Goal: Information Seeking & Learning: Learn about a topic

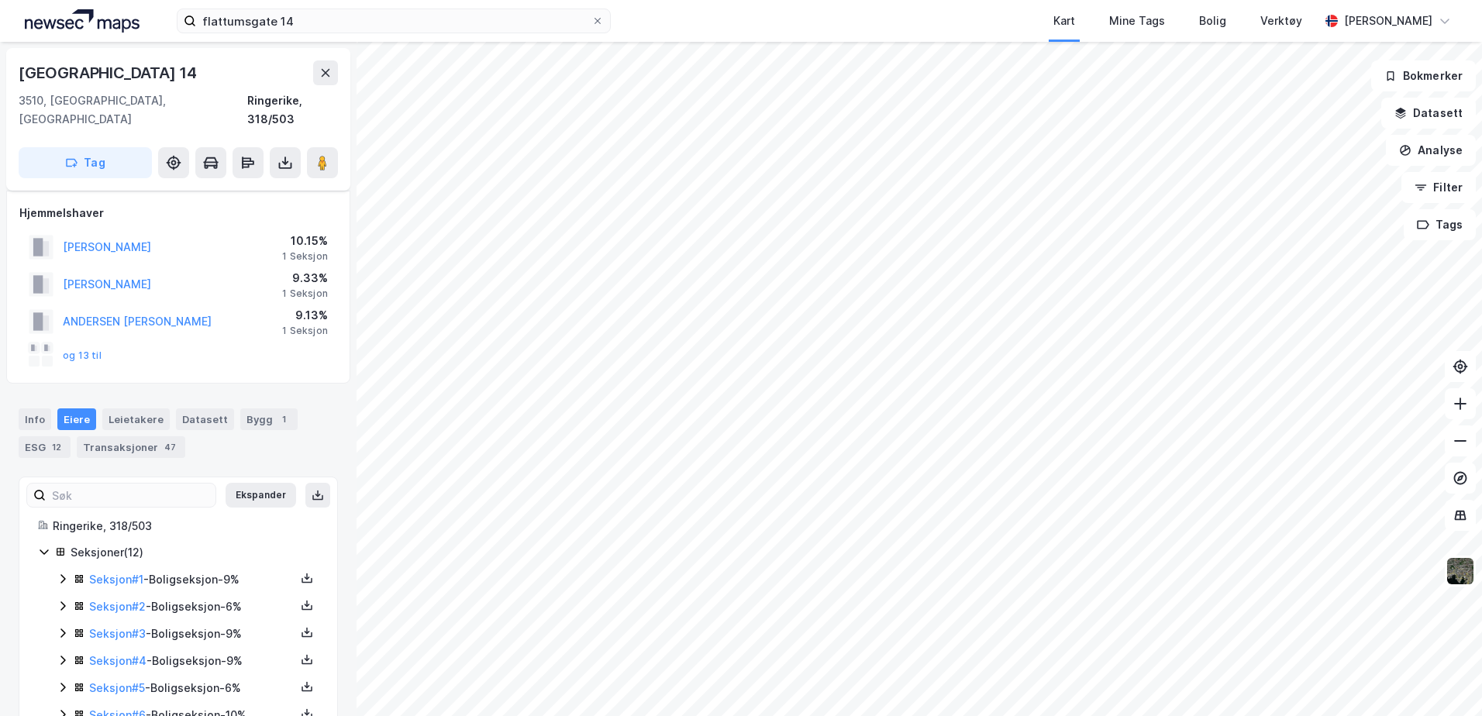
scroll to position [191, 0]
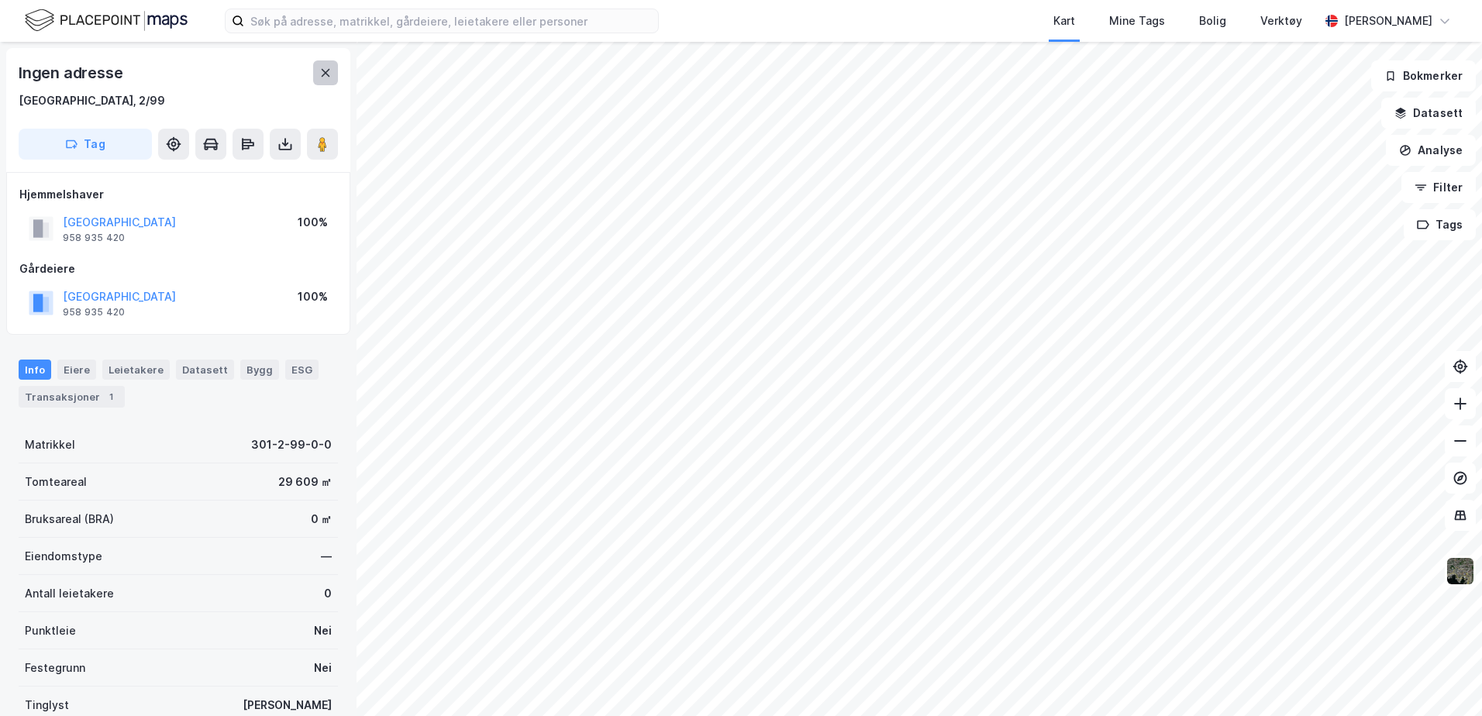
click at [331, 77] on icon at bounding box center [325, 73] width 12 height 12
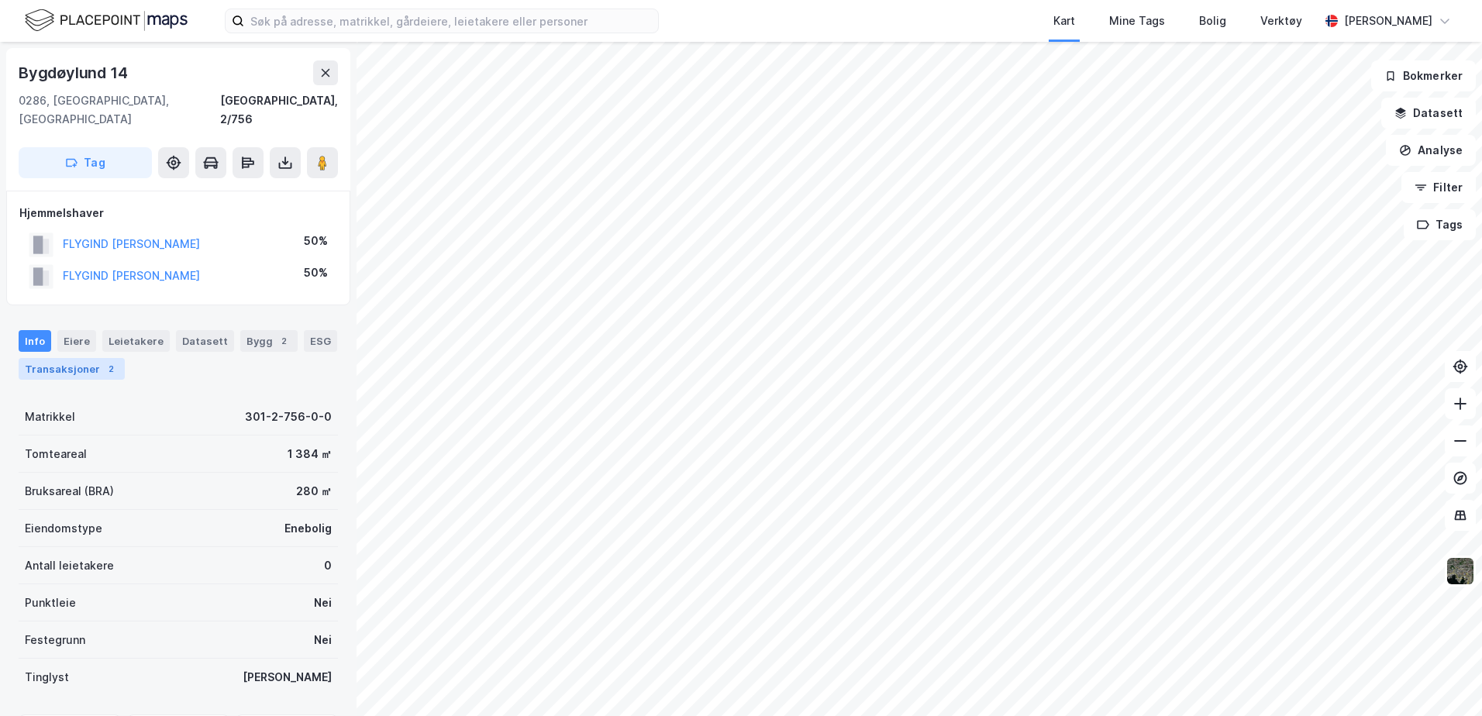
click at [66, 358] on div "Transaksjoner 2" at bounding box center [72, 369] width 106 height 22
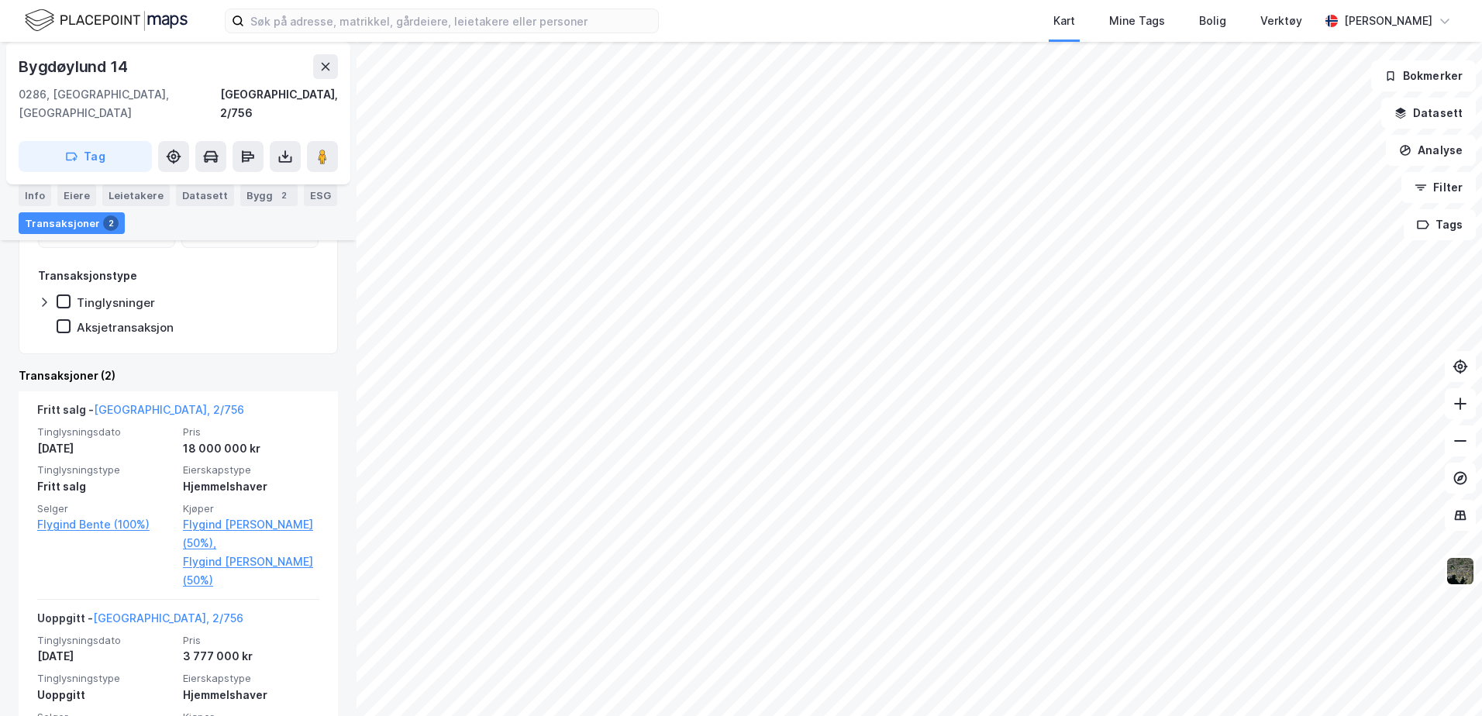
scroll to position [314, 0]
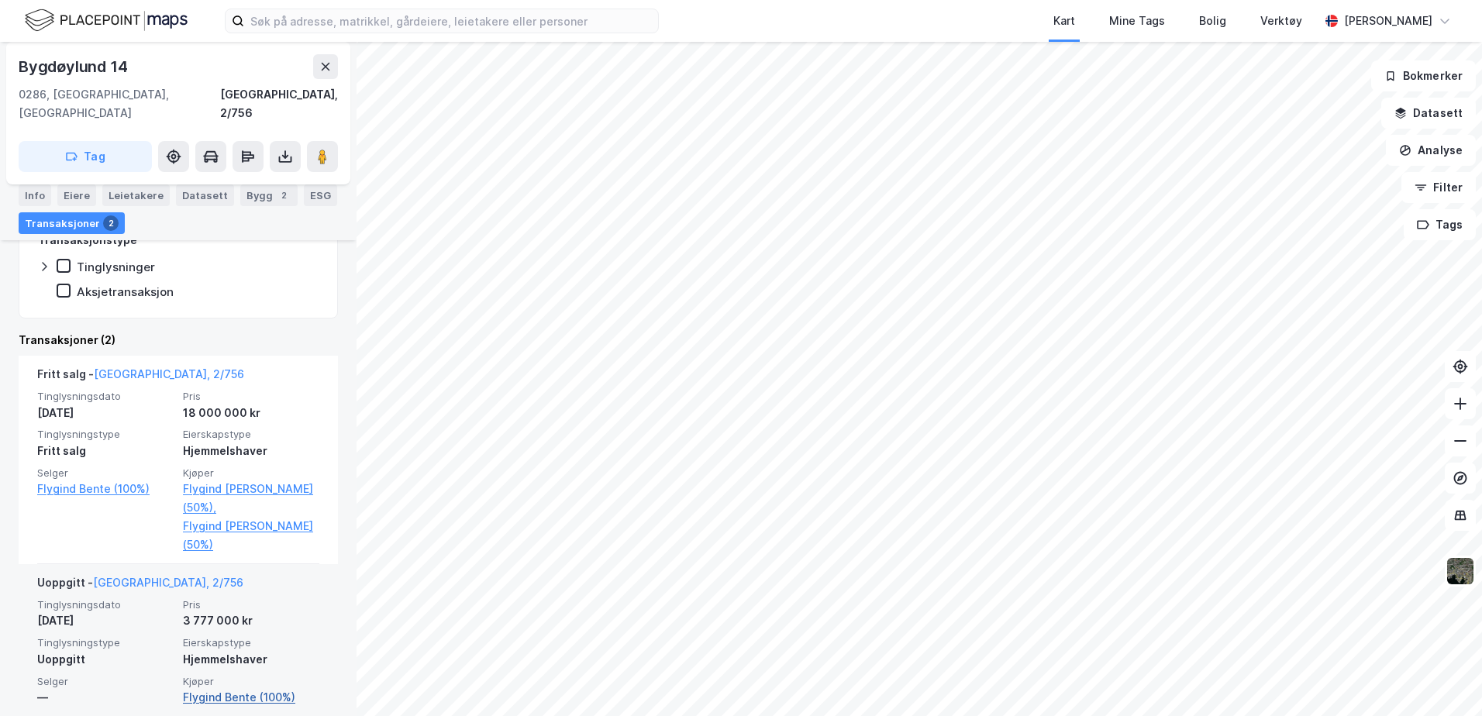
click at [260, 688] on link "Flygind Bente (100%)" at bounding box center [251, 697] width 136 height 19
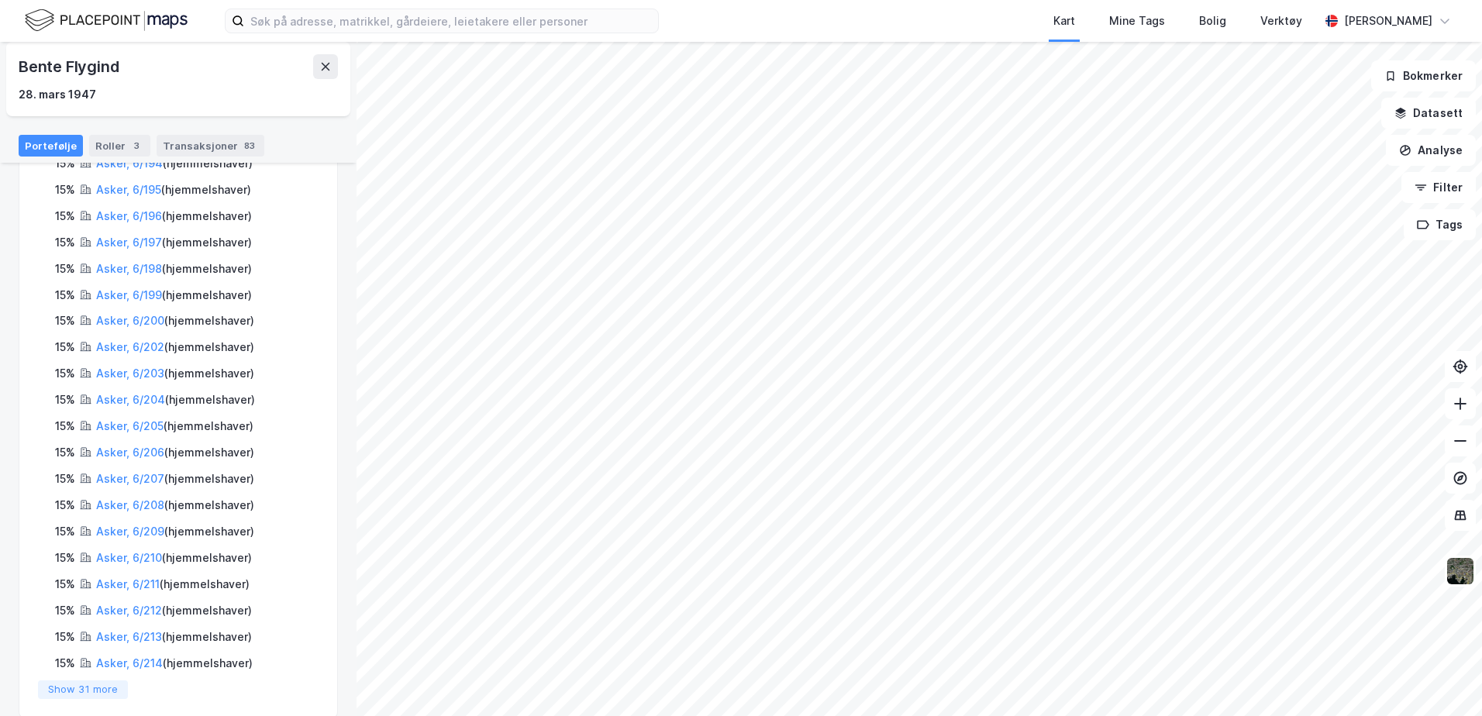
scroll to position [1092, 0]
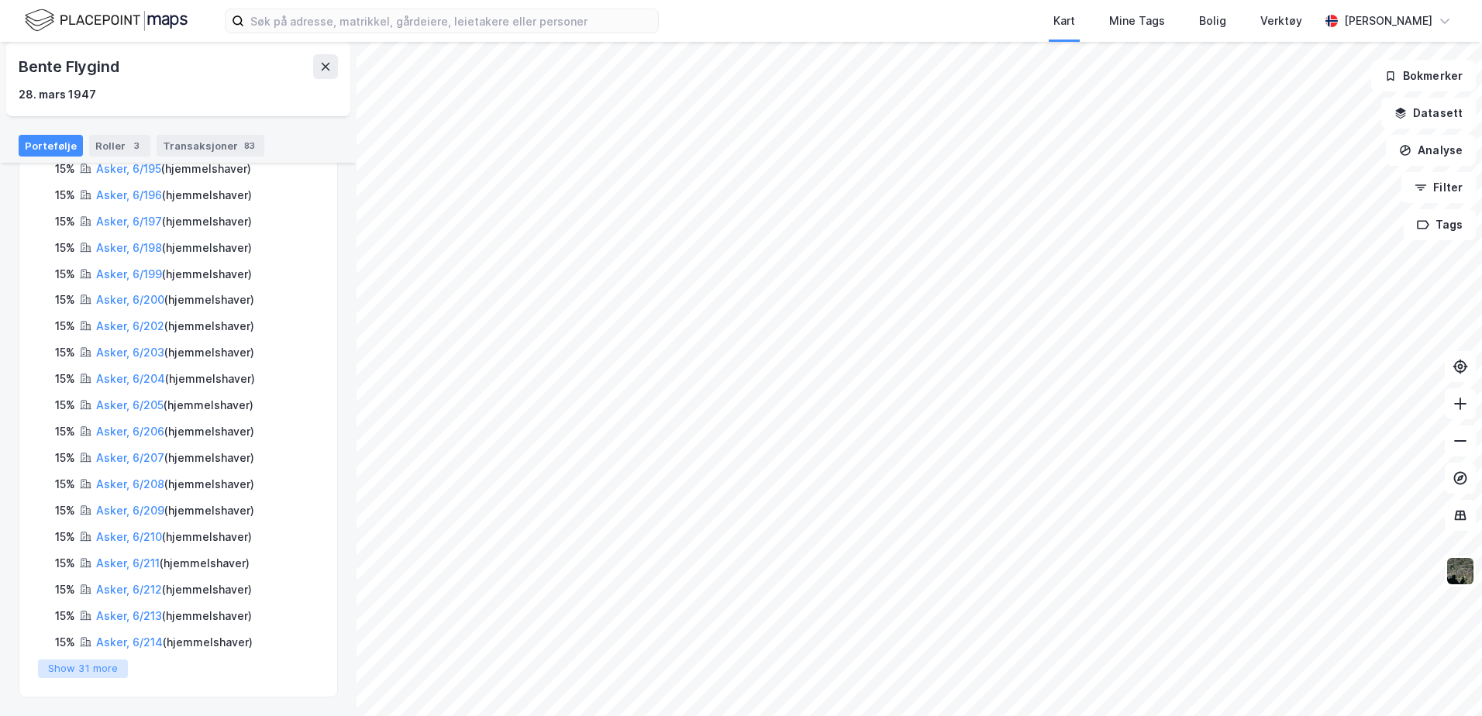
click at [92, 666] on button "Show 31 more" at bounding box center [83, 669] width 90 height 19
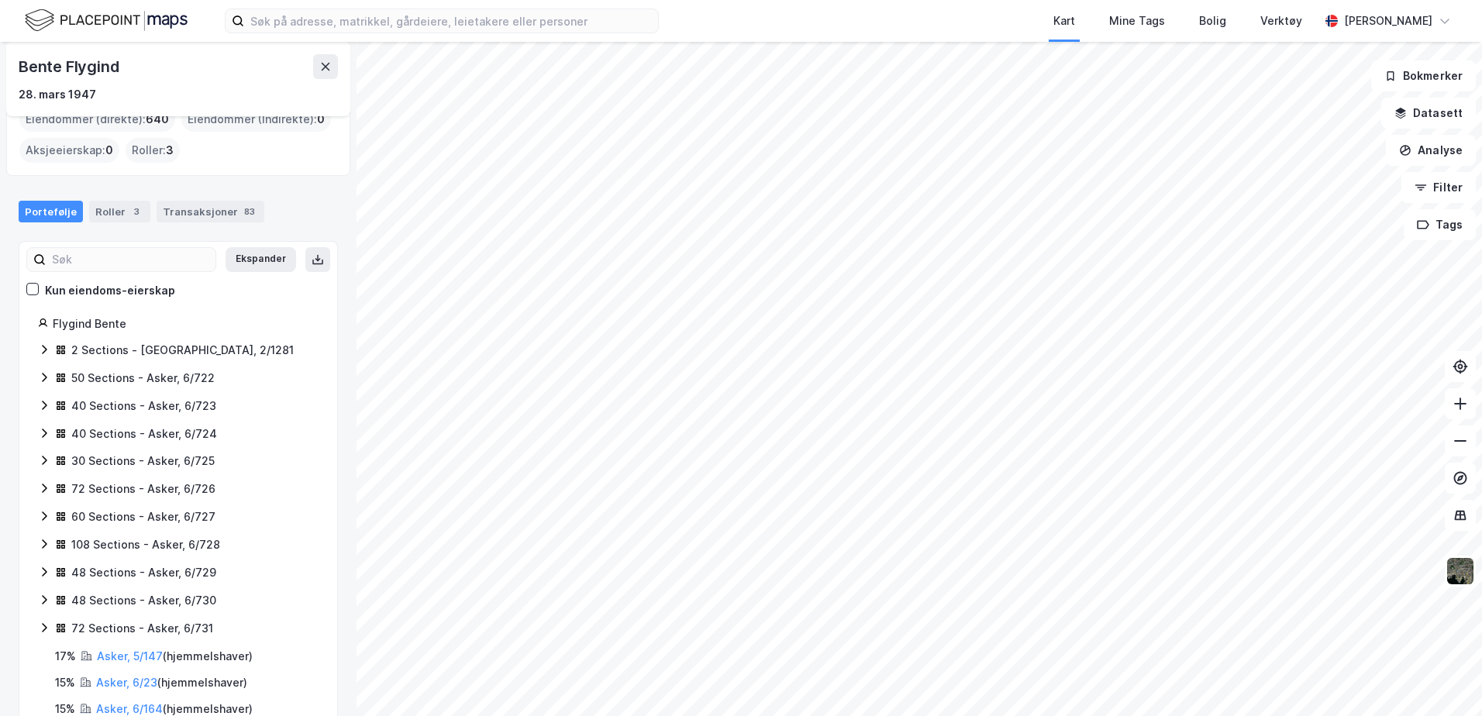
scroll to position [155, 0]
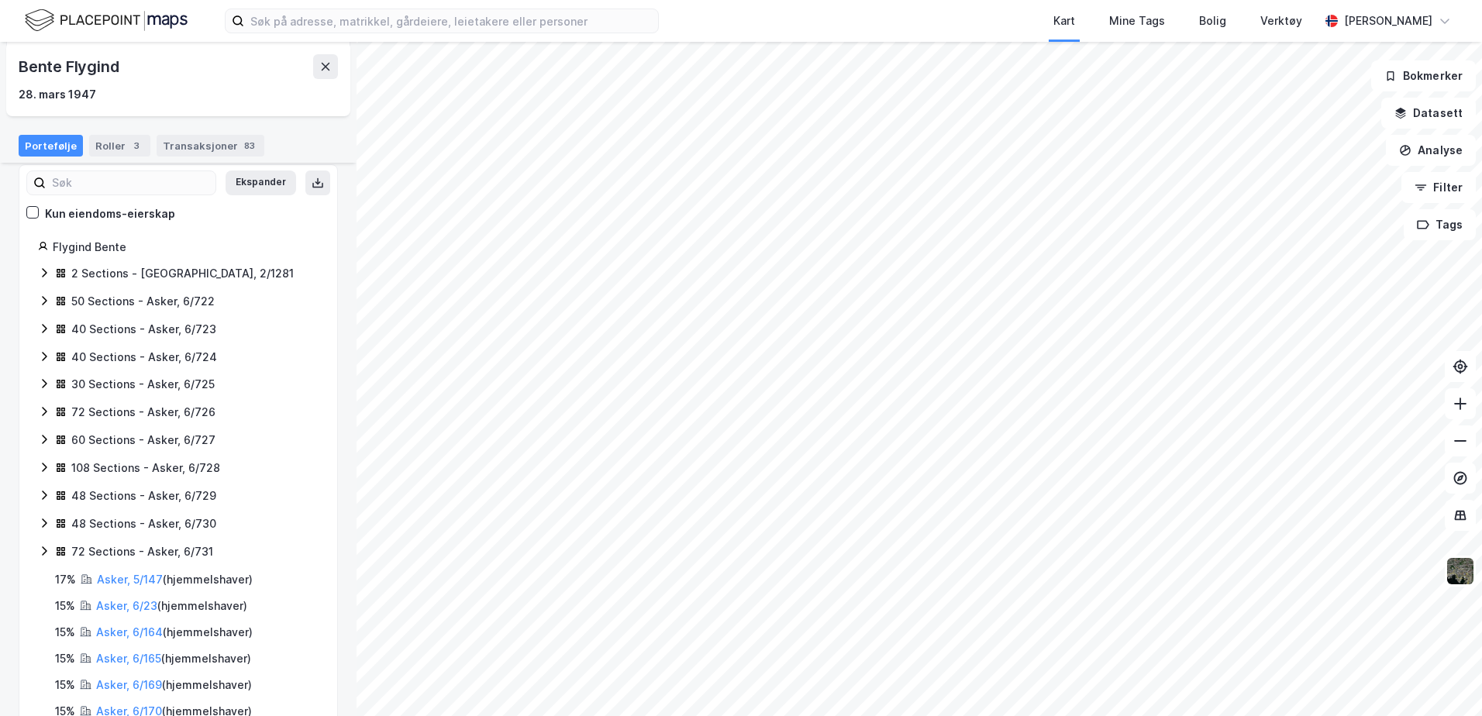
click at [43, 407] on icon at bounding box center [44, 411] width 12 height 12
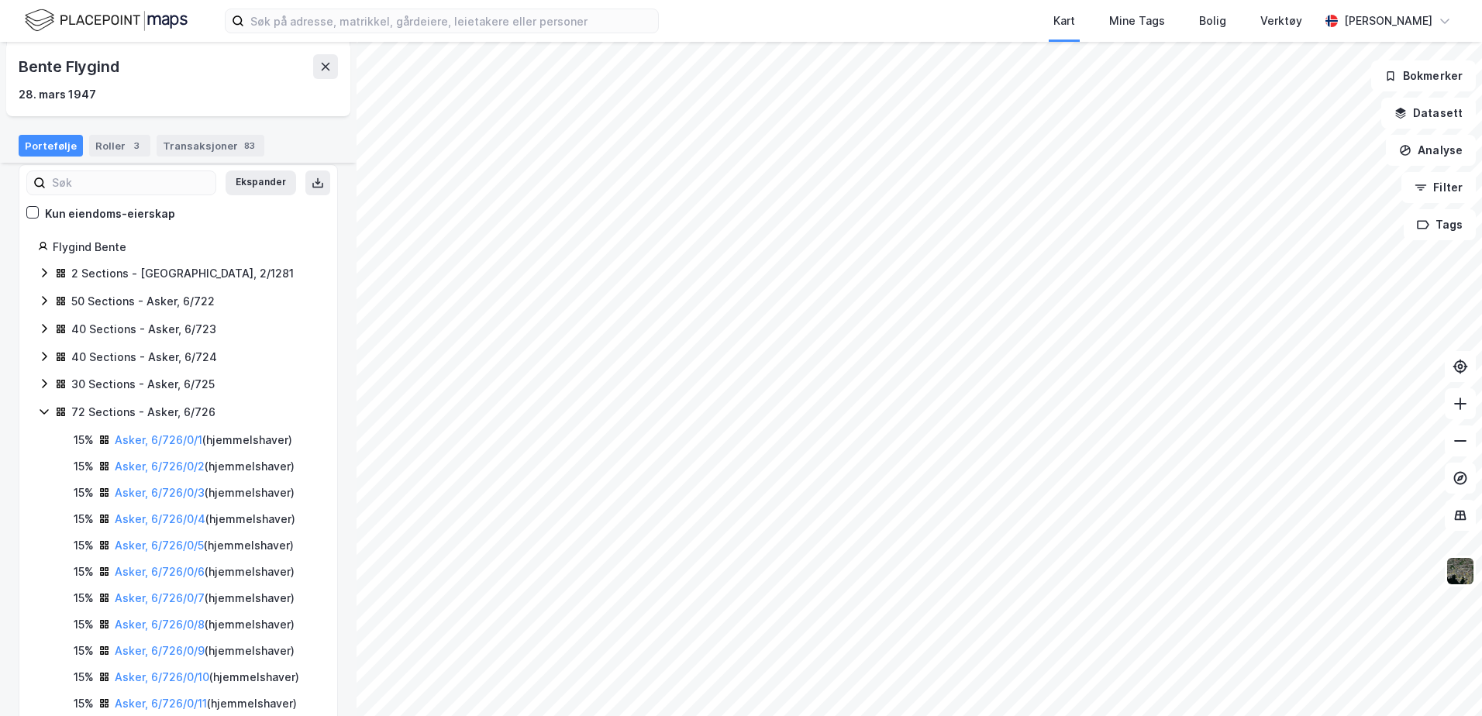
click at [42, 354] on icon at bounding box center [44, 356] width 12 height 12
click at [97, 147] on div "Roller 3" at bounding box center [119, 146] width 61 height 22
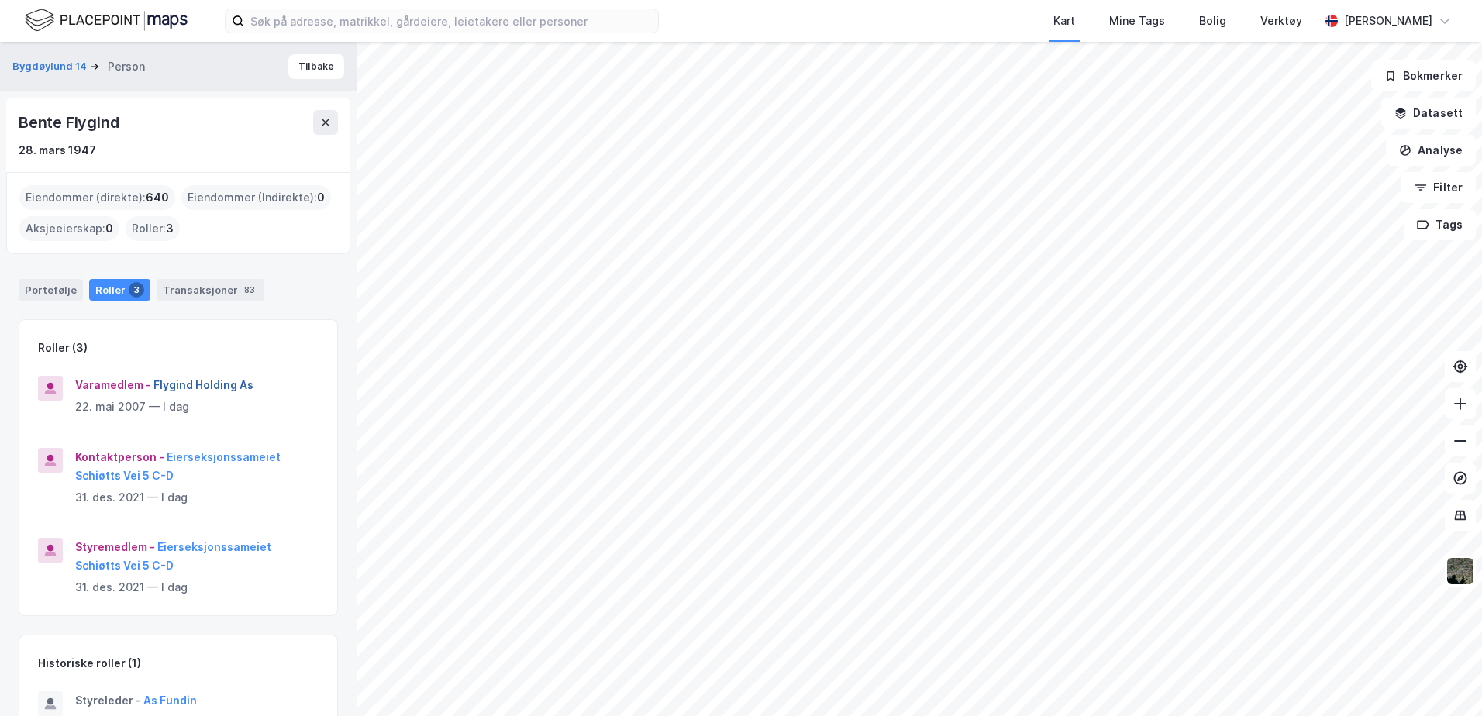
click at [0, 0] on button "Flygind Holding As" at bounding box center [0, 0] width 0 height 0
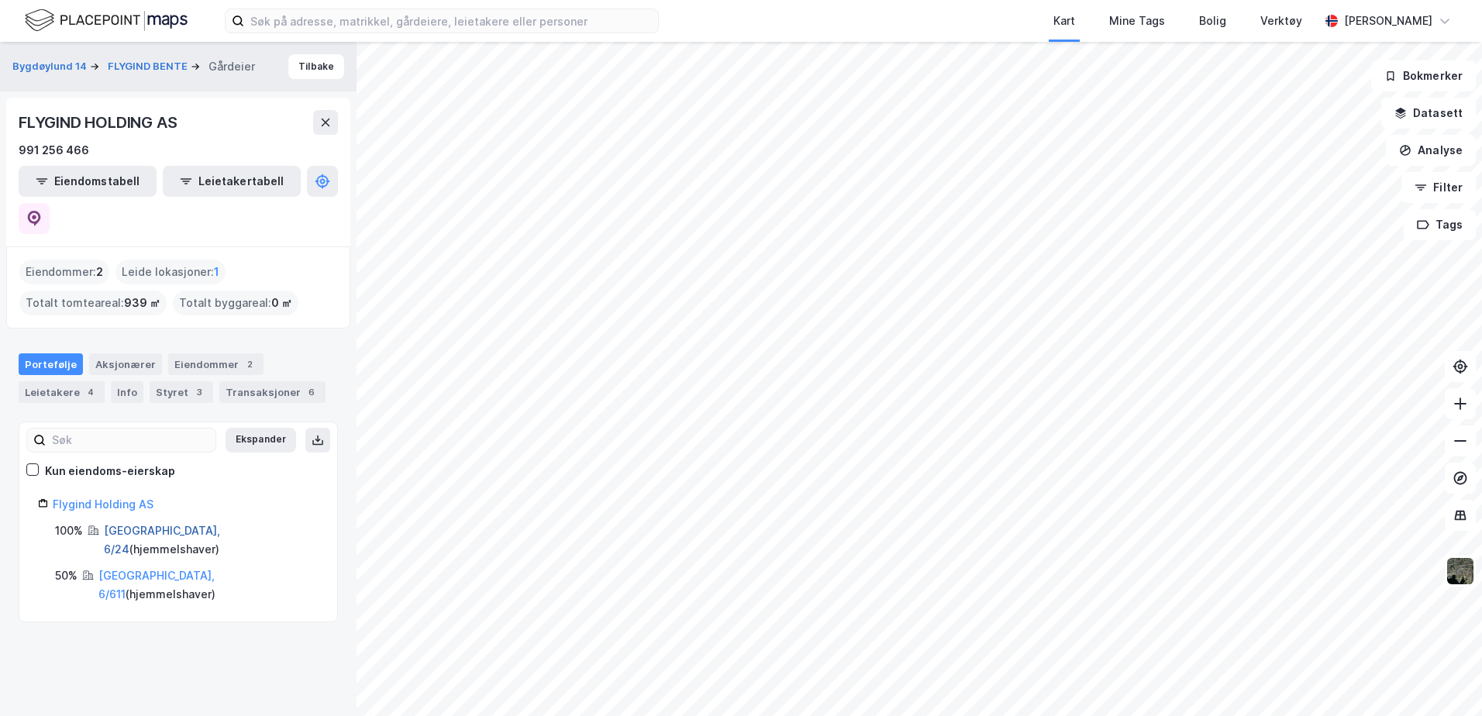
click at [124, 524] on link "Oslo, 6/24" at bounding box center [162, 540] width 116 height 32
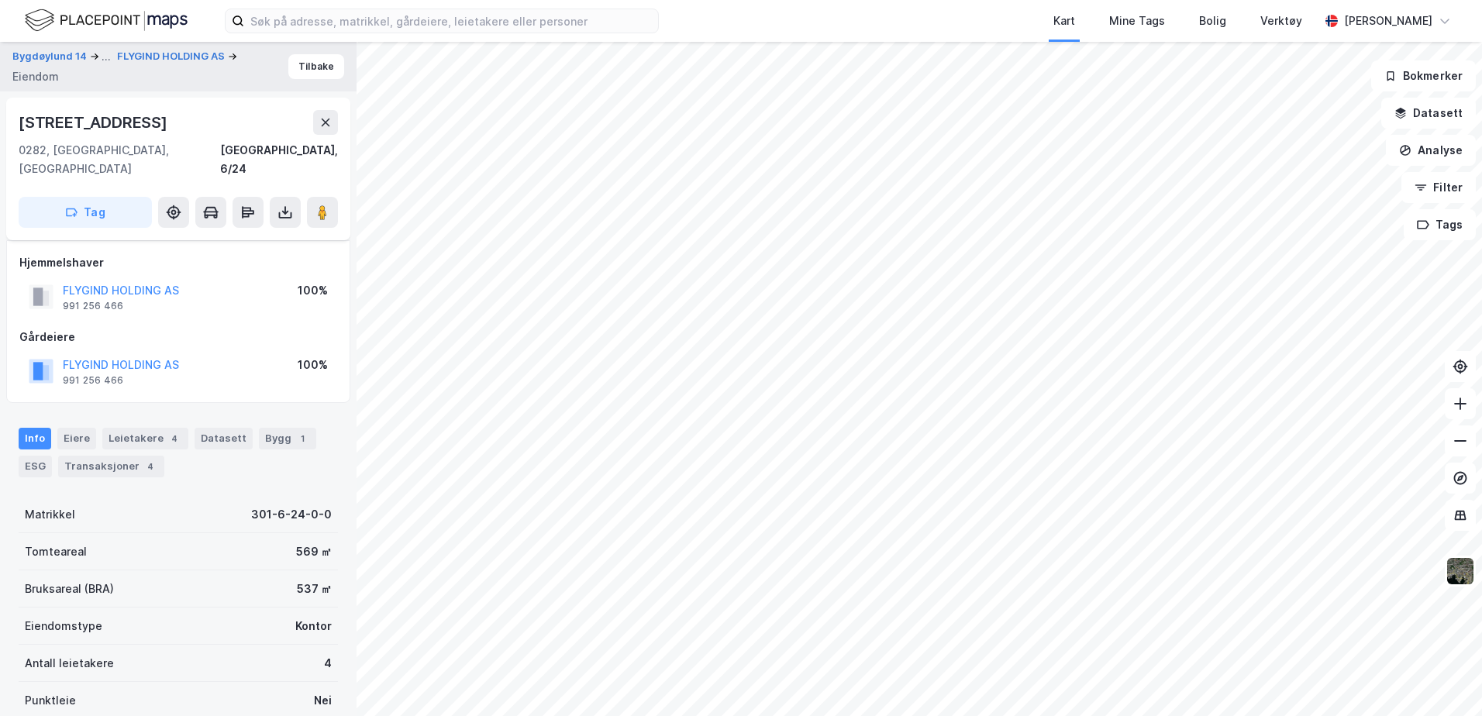
scroll to position [178, 0]
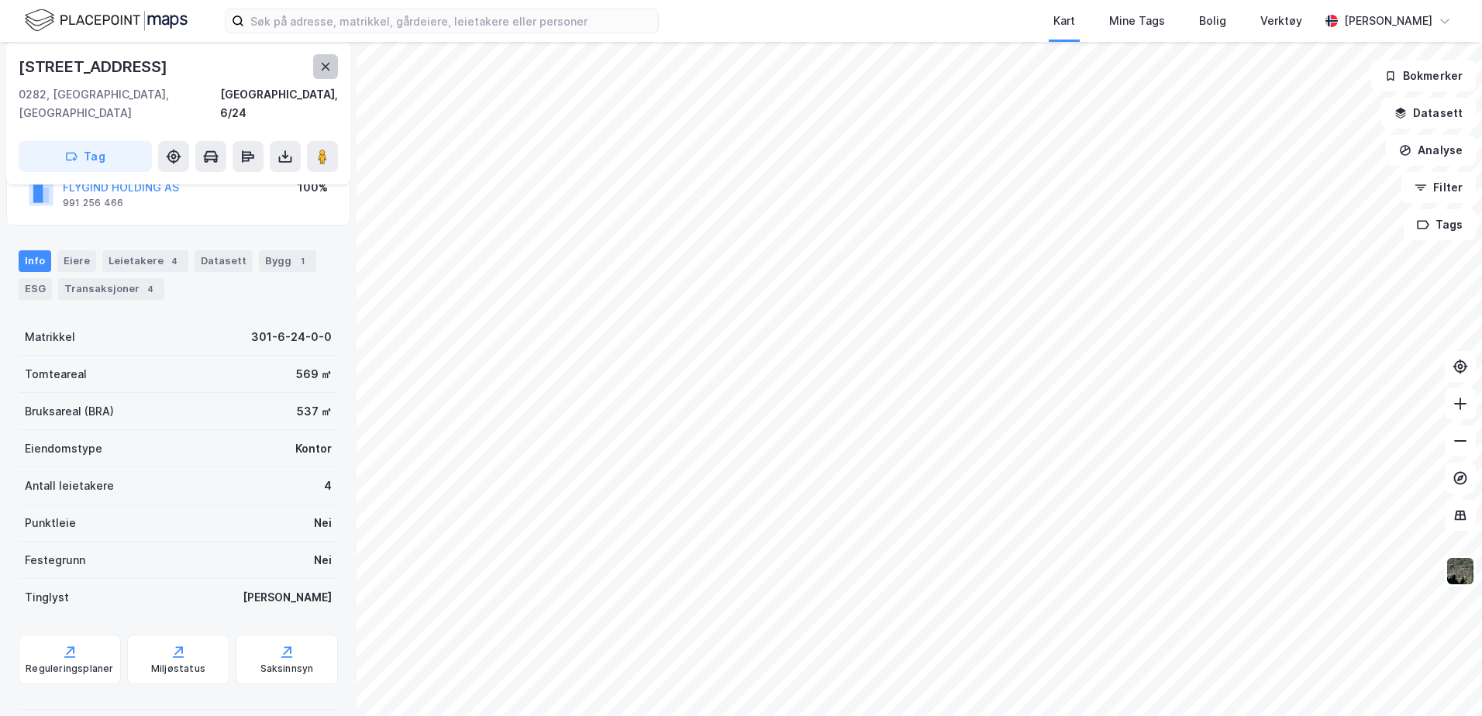
click at [322, 60] on icon at bounding box center [325, 66] width 12 height 12
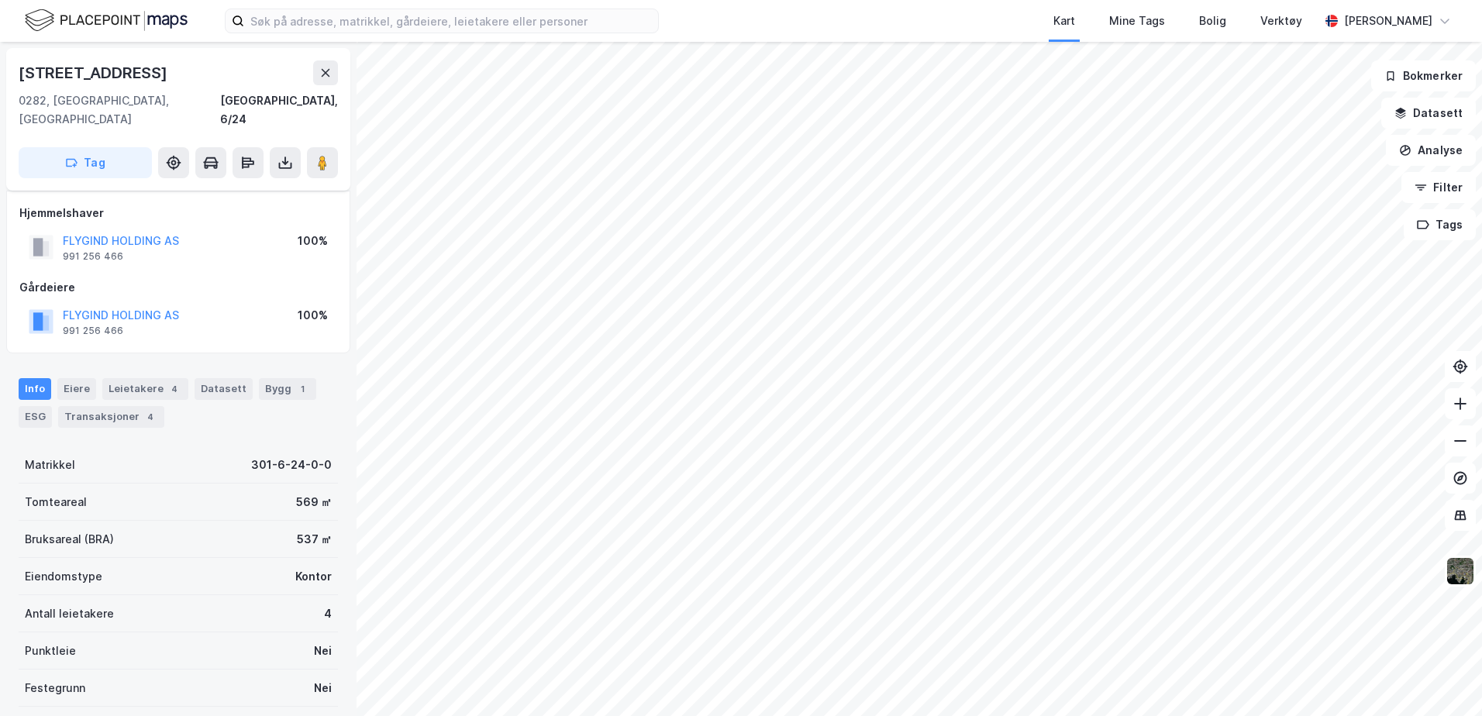
scroll to position [128, 0]
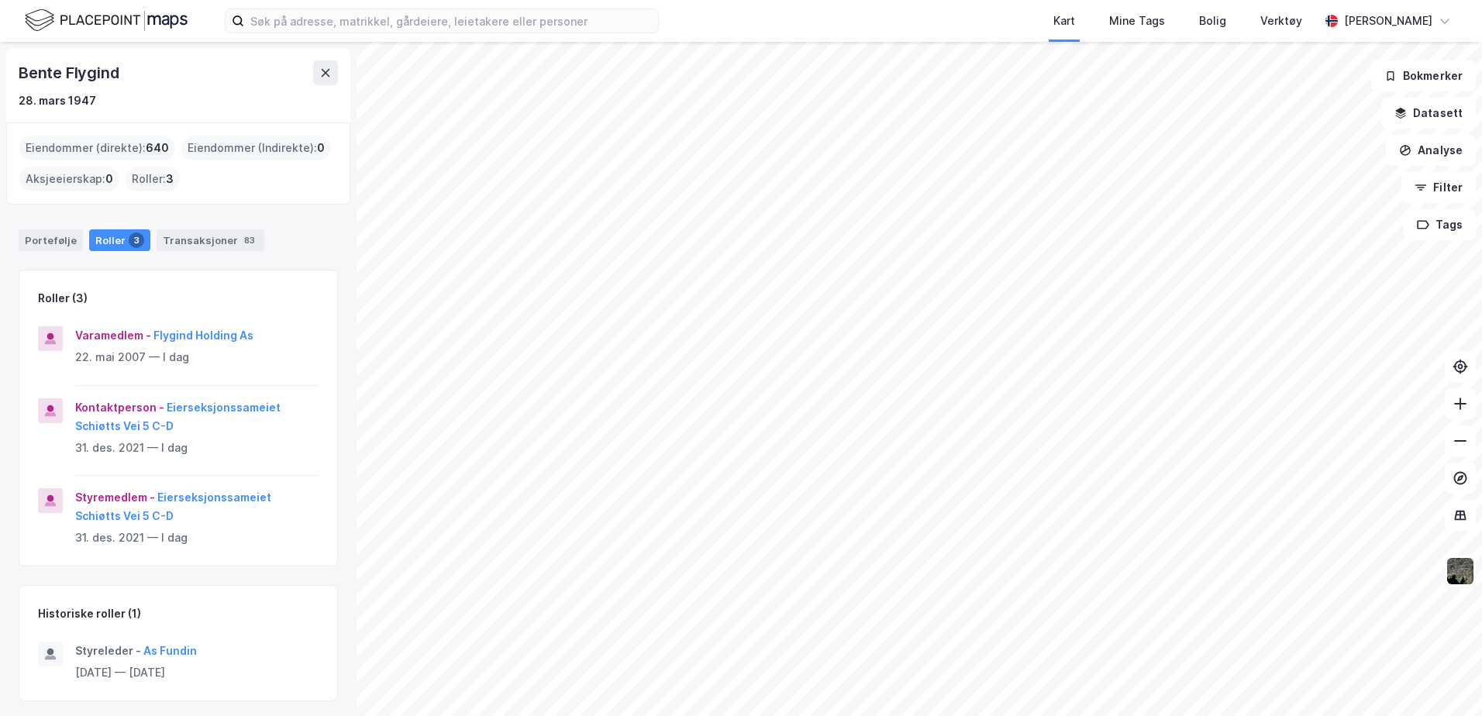
click at [149, 181] on div "Roller : 3" at bounding box center [153, 179] width 54 height 25
click at [322, 66] on button at bounding box center [325, 72] width 25 height 25
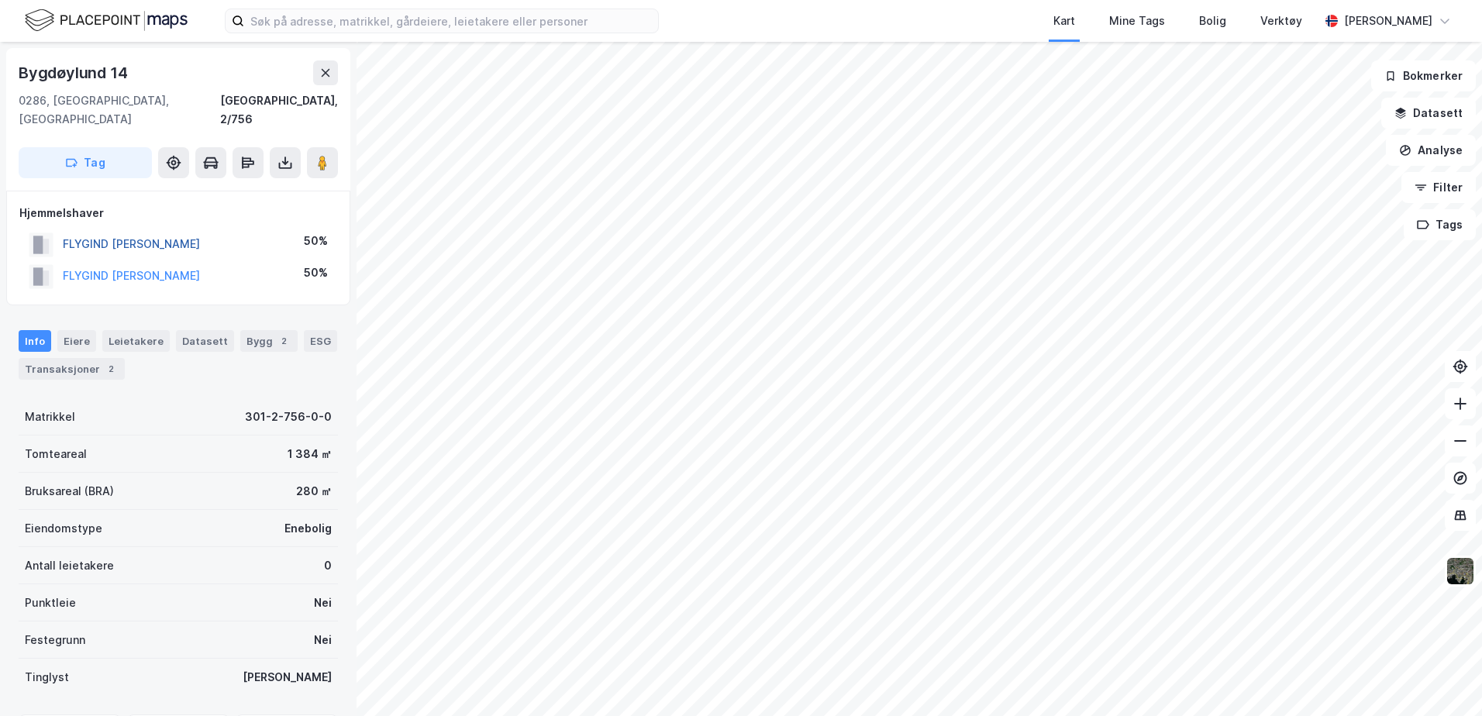
click at [0, 0] on button "FLYGIND THERESE BREDHOLT" at bounding box center [0, 0] width 0 height 0
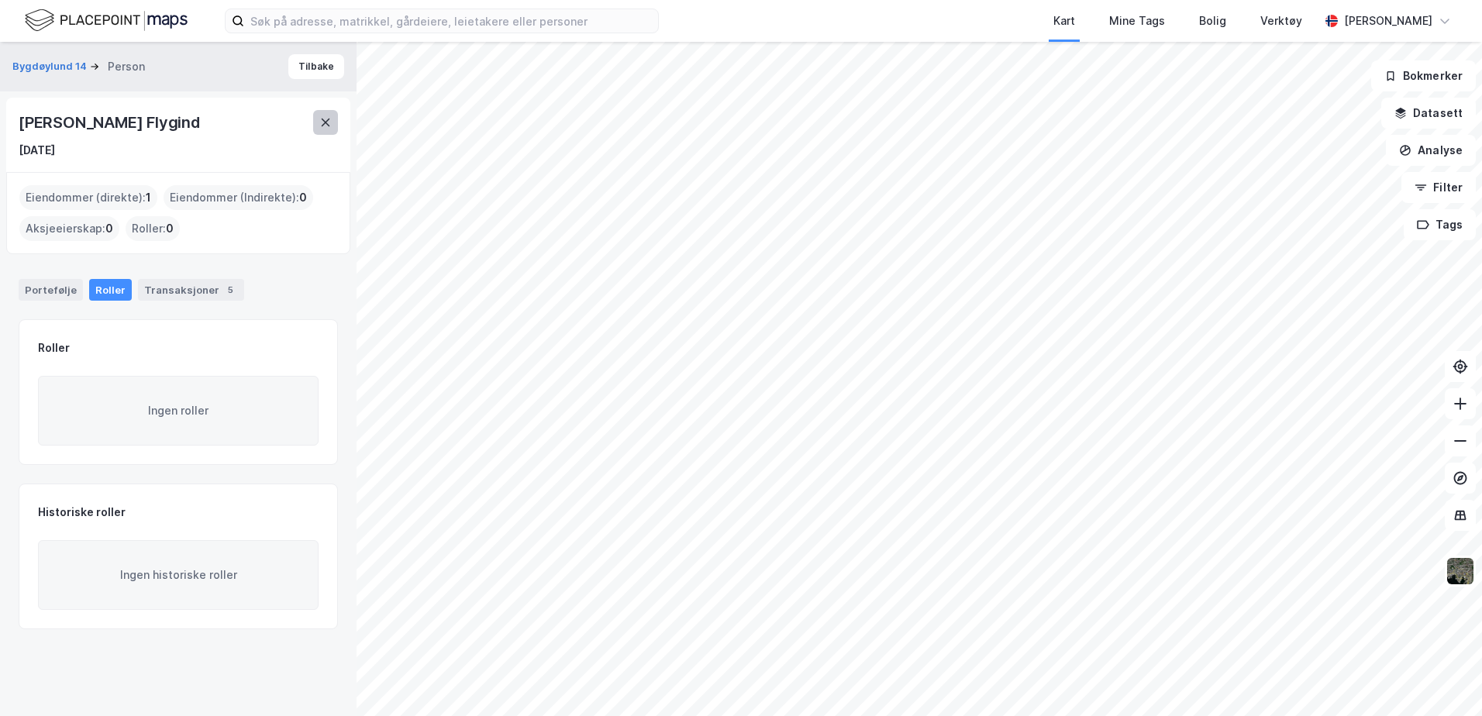
click at [325, 123] on icon at bounding box center [325, 122] width 12 height 12
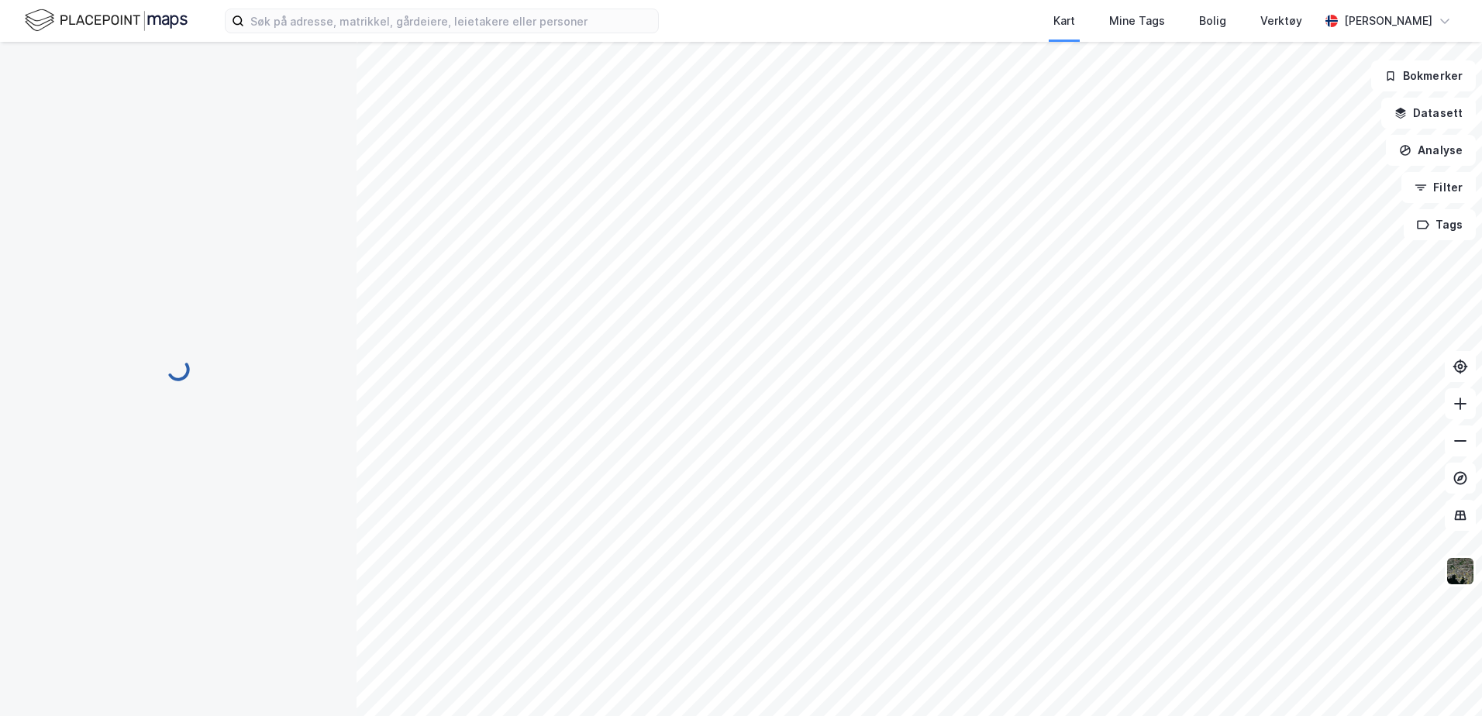
scroll to position [2, 0]
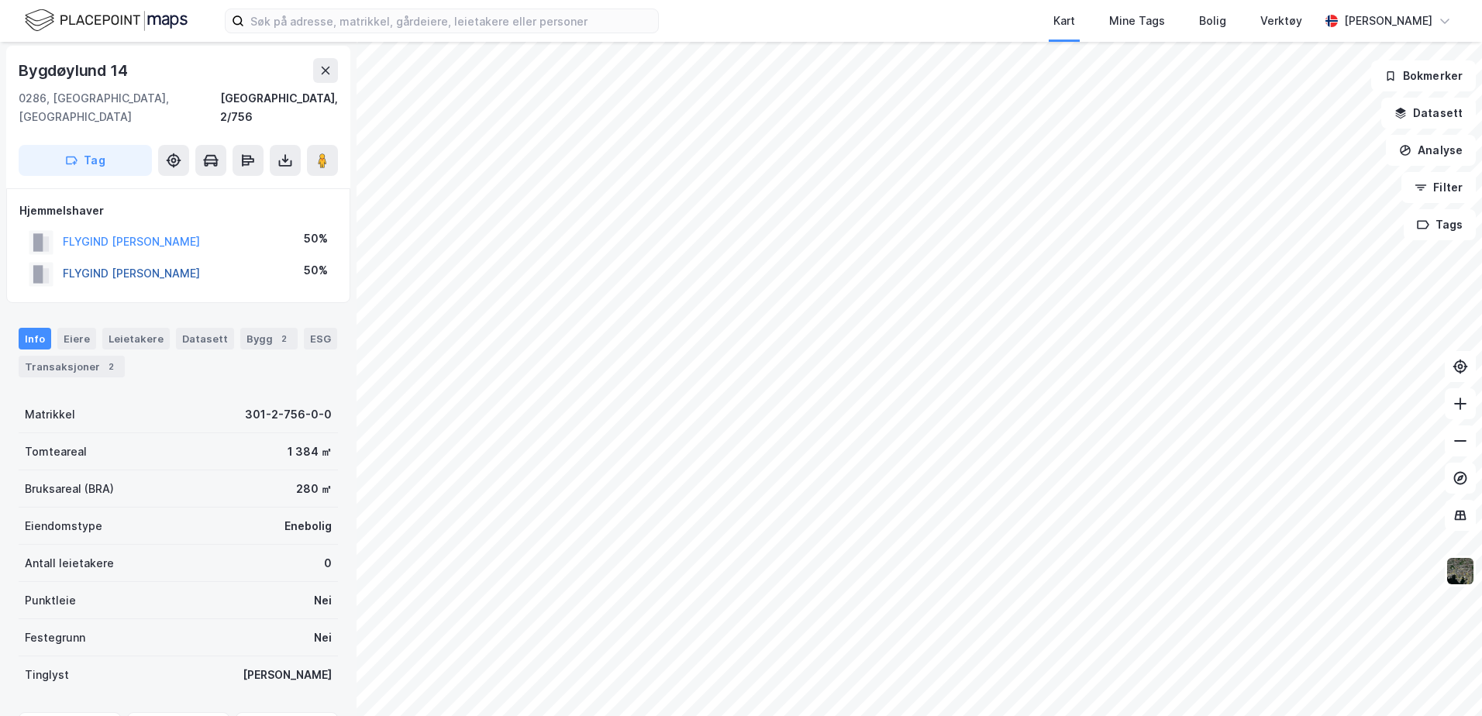
click at [0, 0] on button "FLYGIND HENRIK BREDHOLT" at bounding box center [0, 0] width 0 height 0
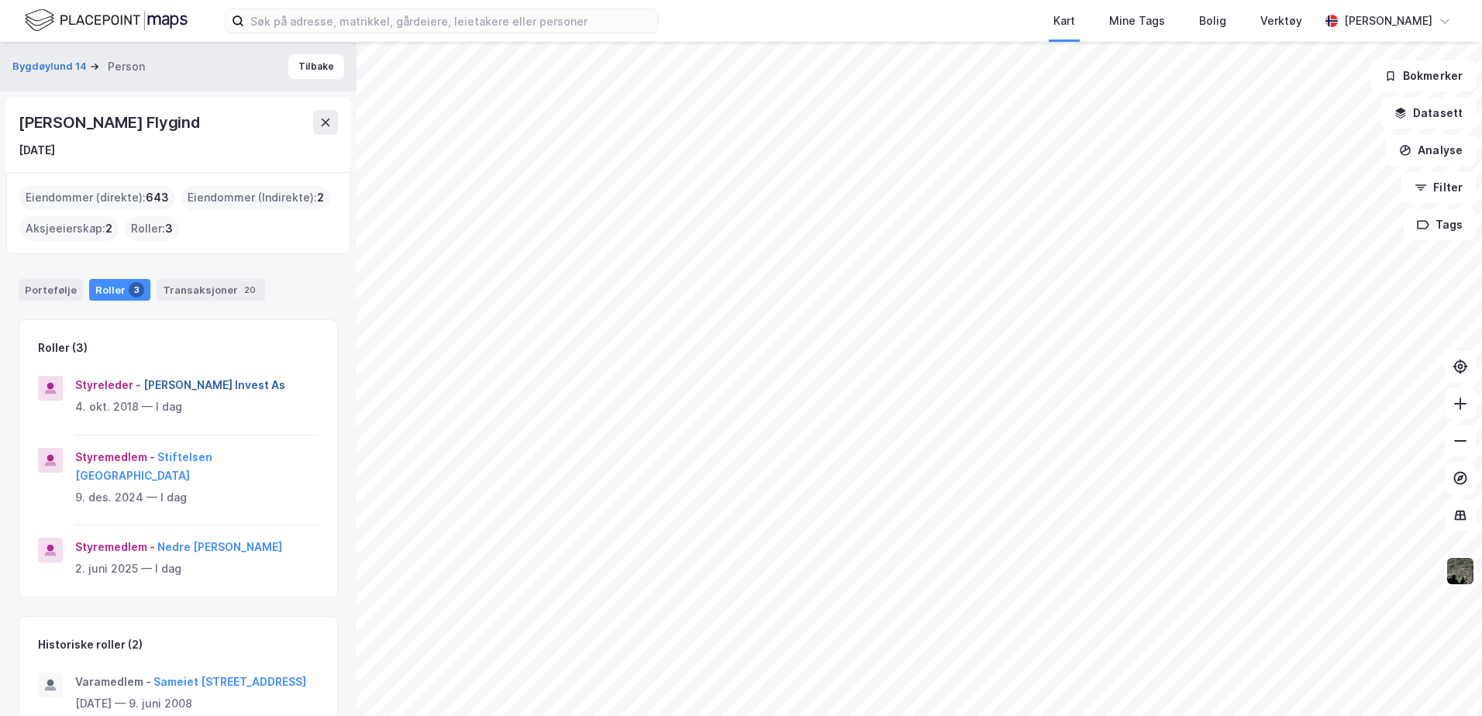
click at [0, 0] on button "Penk Invest As" at bounding box center [0, 0] width 0 height 0
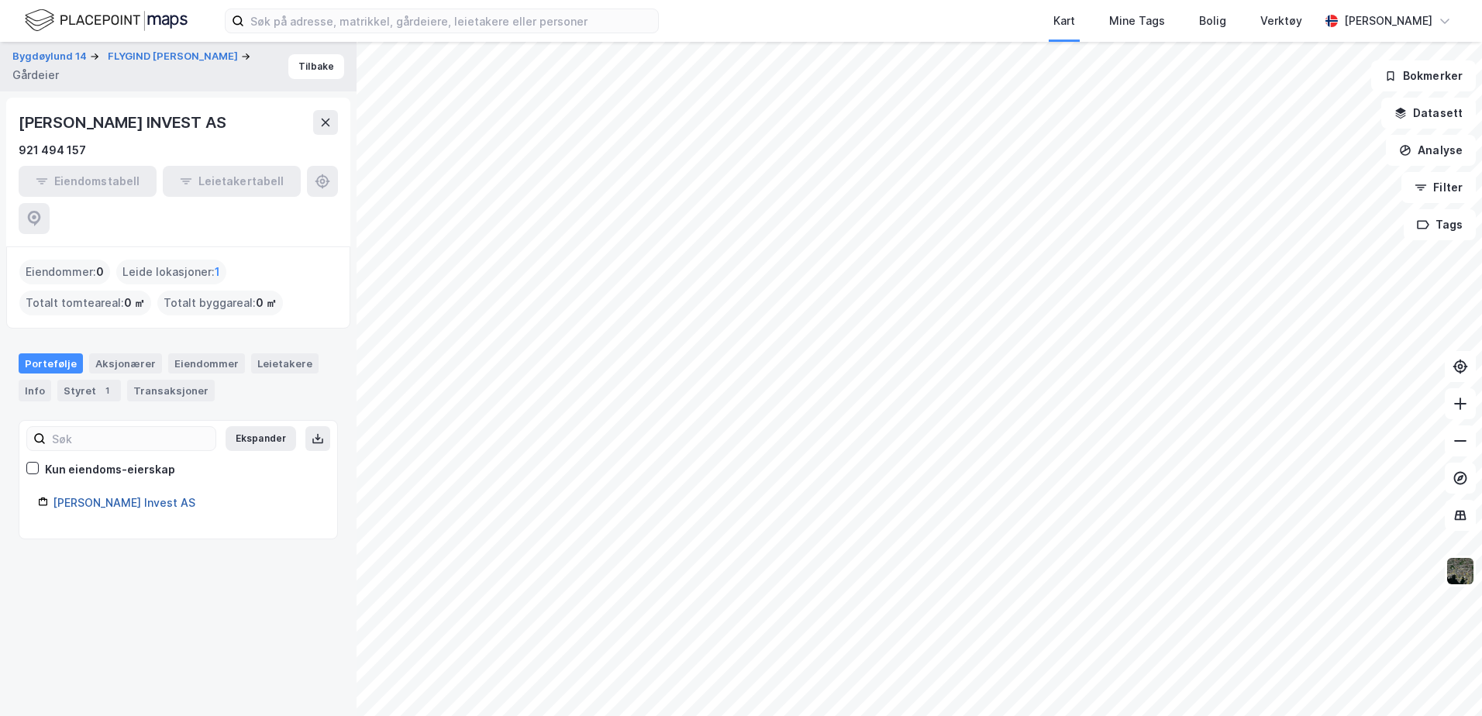
click at [117, 496] on link "Penk Invest AS" at bounding box center [124, 502] width 143 height 13
click at [69, 496] on link "Penk Invest AS" at bounding box center [124, 502] width 143 height 13
click at [325, 122] on icon at bounding box center [326, 123] width 9 height 8
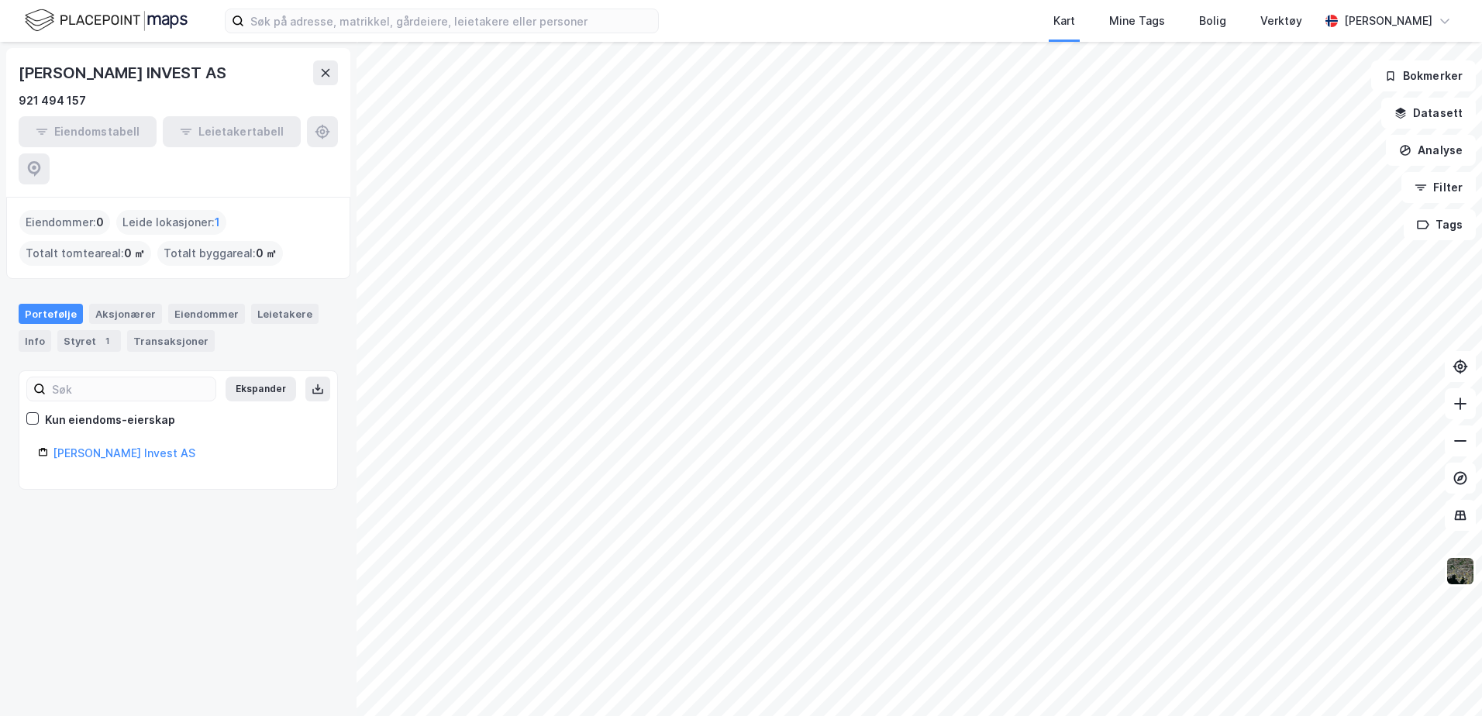
drag, startPoint x: 279, startPoint y: 535, endPoint x: 298, endPoint y: 526, distance: 21.5
click at [278, 535] on div "PENK INVEST AS 921 494 157 Eiendomstabell Leietakertabell Eiendommer : 0 Leide …" at bounding box center [178, 379] width 357 height 674
click at [82, 13] on img at bounding box center [106, 20] width 163 height 27
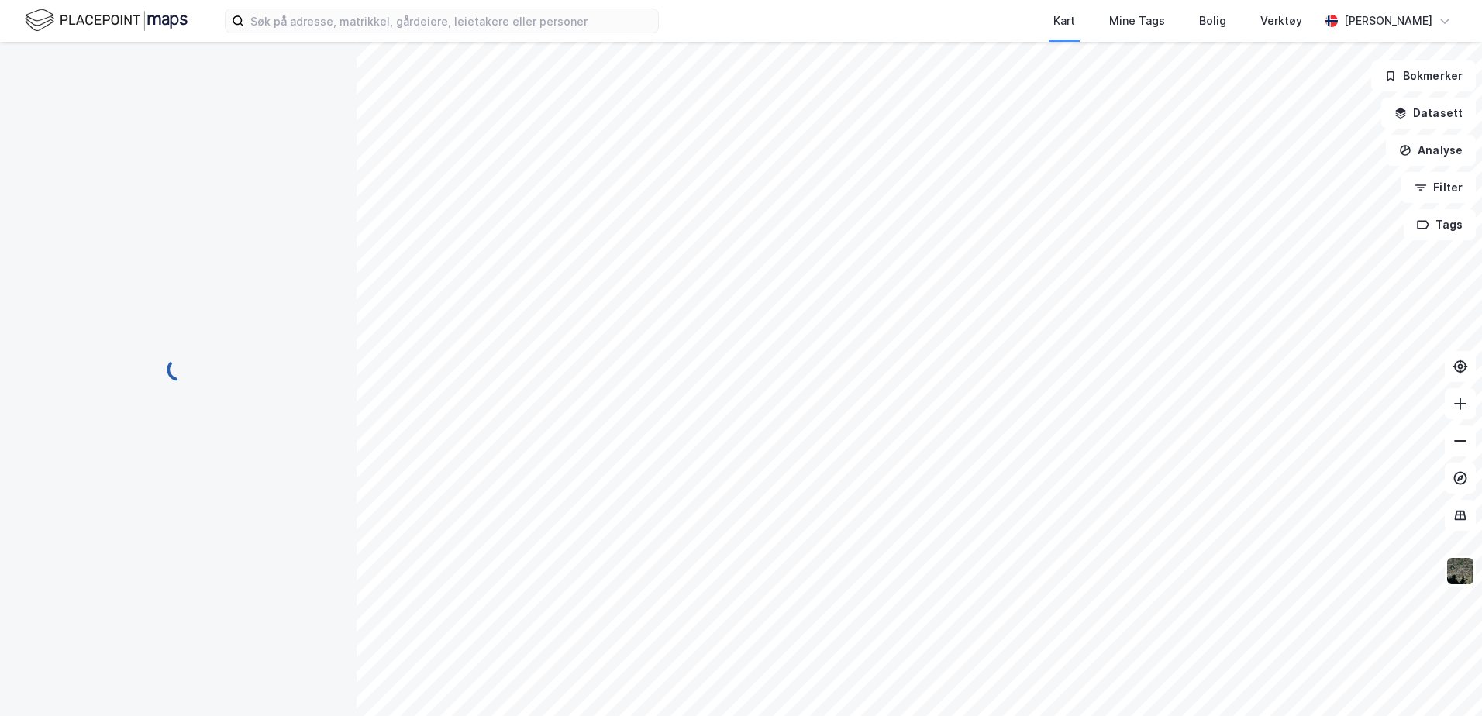
scroll to position [2, 0]
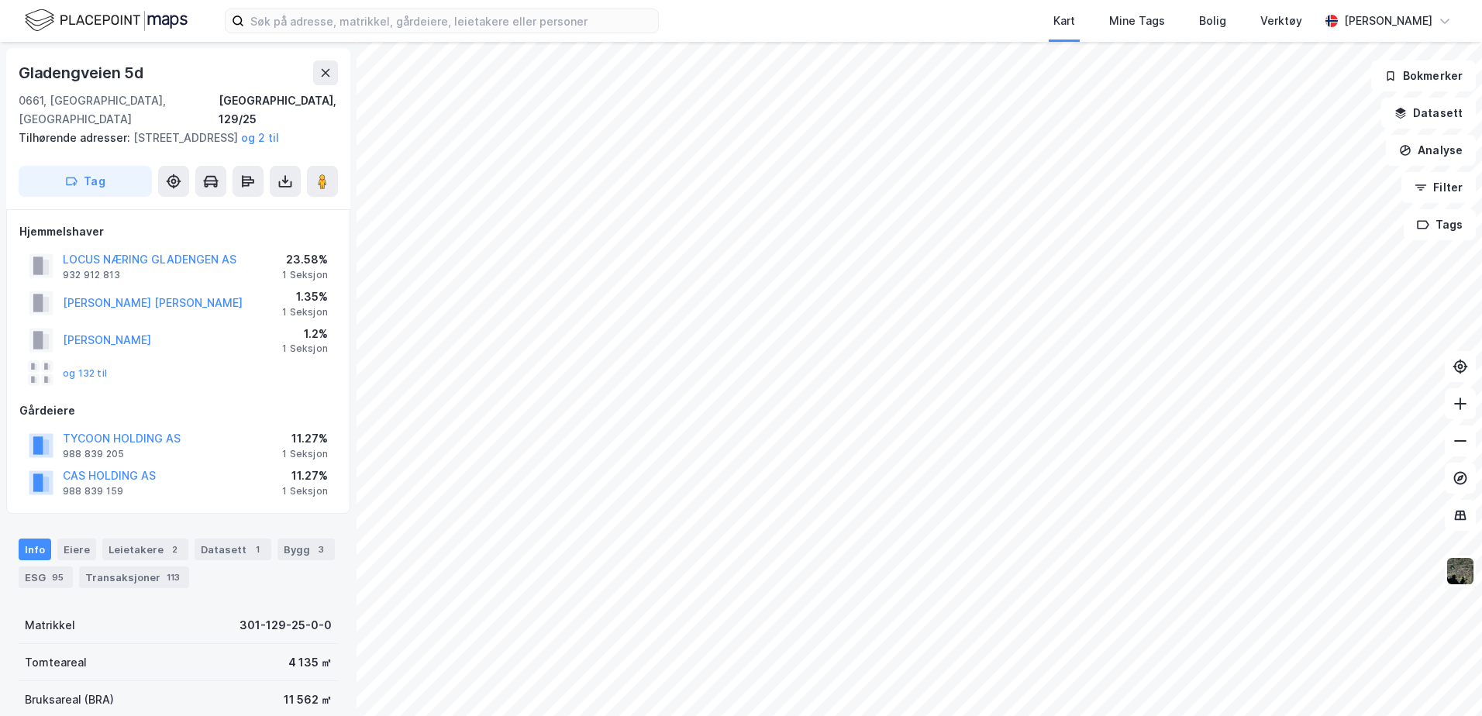
scroll to position [2, 0]
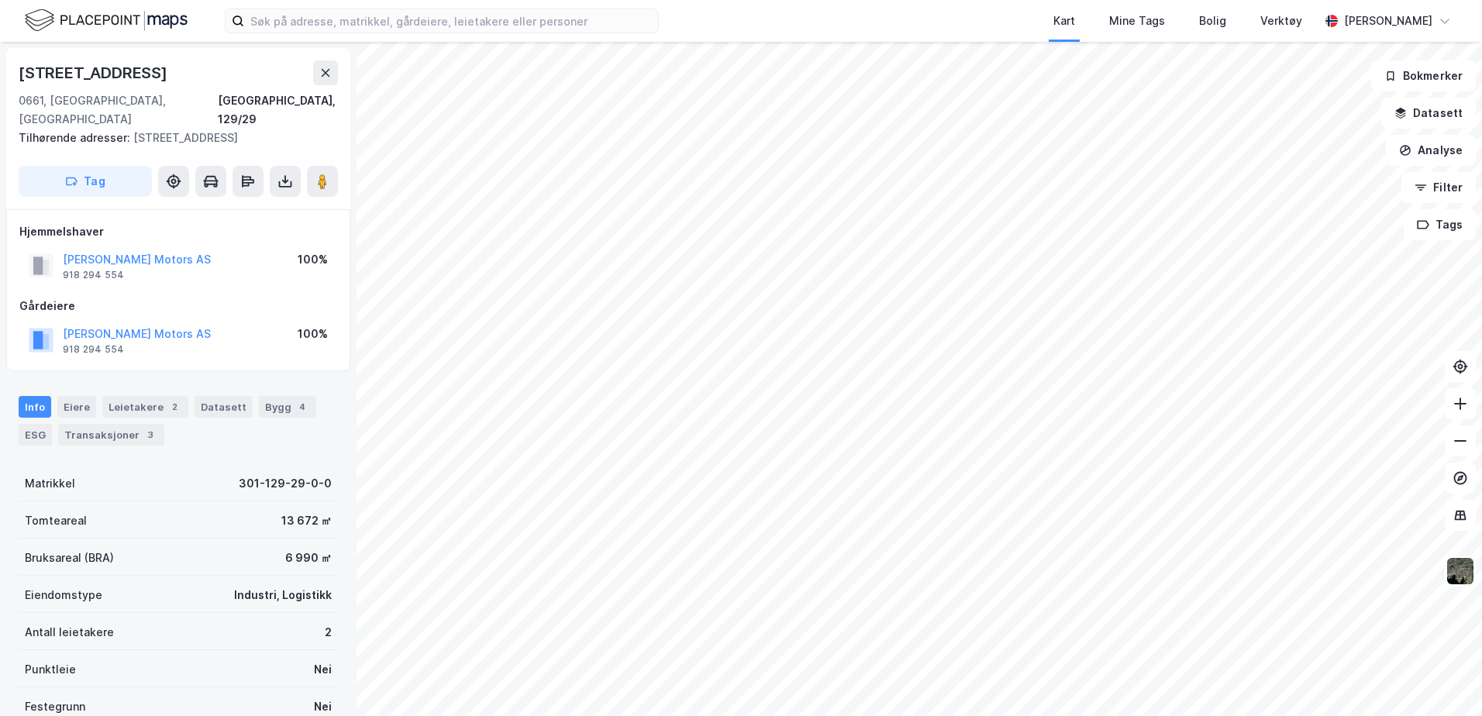
scroll to position [2, 0]
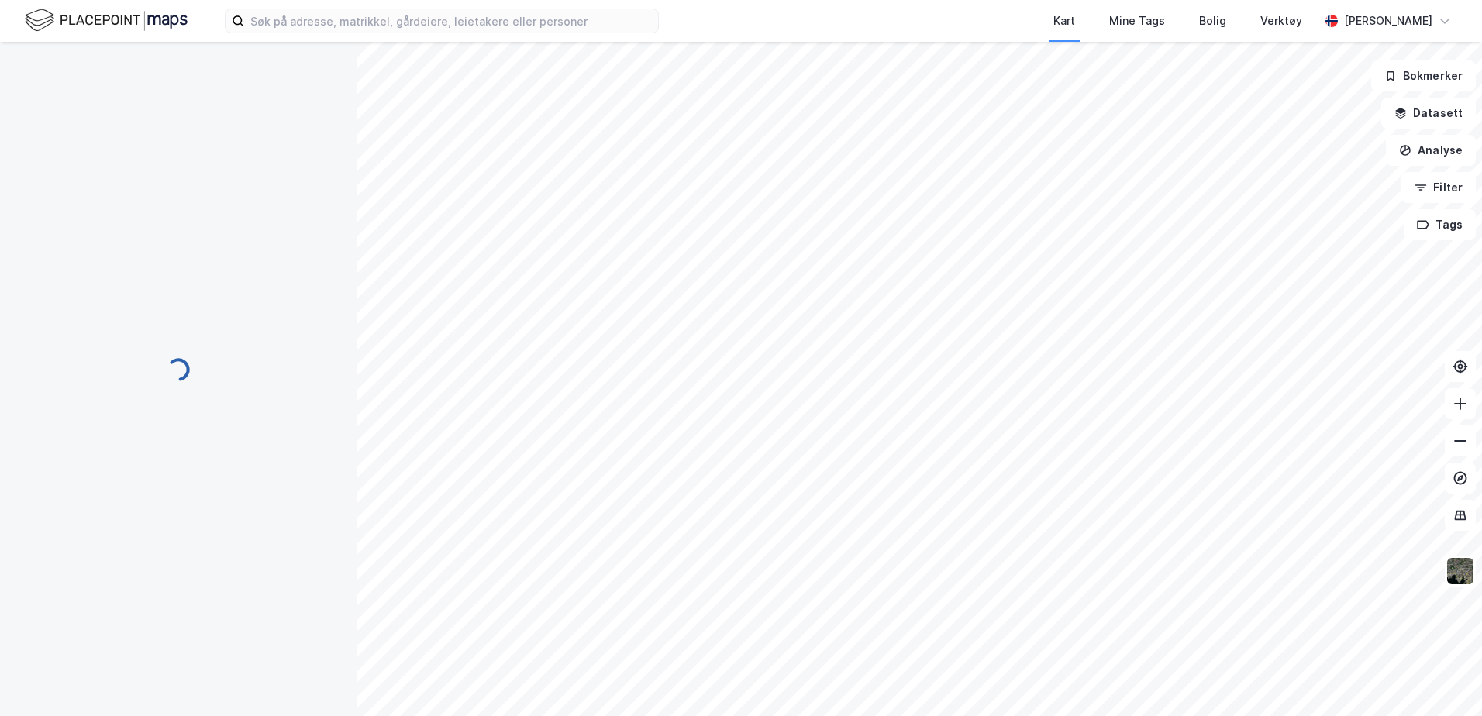
scroll to position [2, 0]
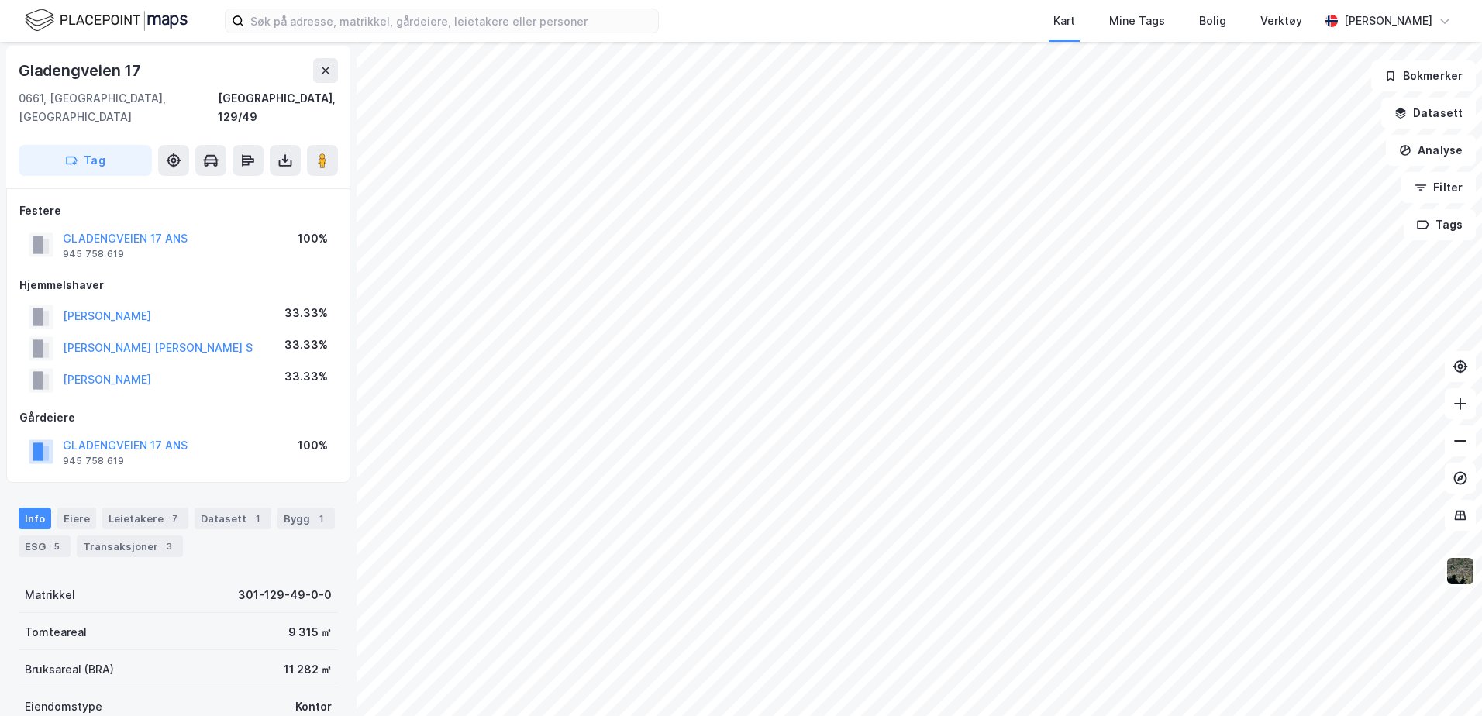
scroll to position [2, 0]
